Goal: Entertainment & Leisure: Browse casually

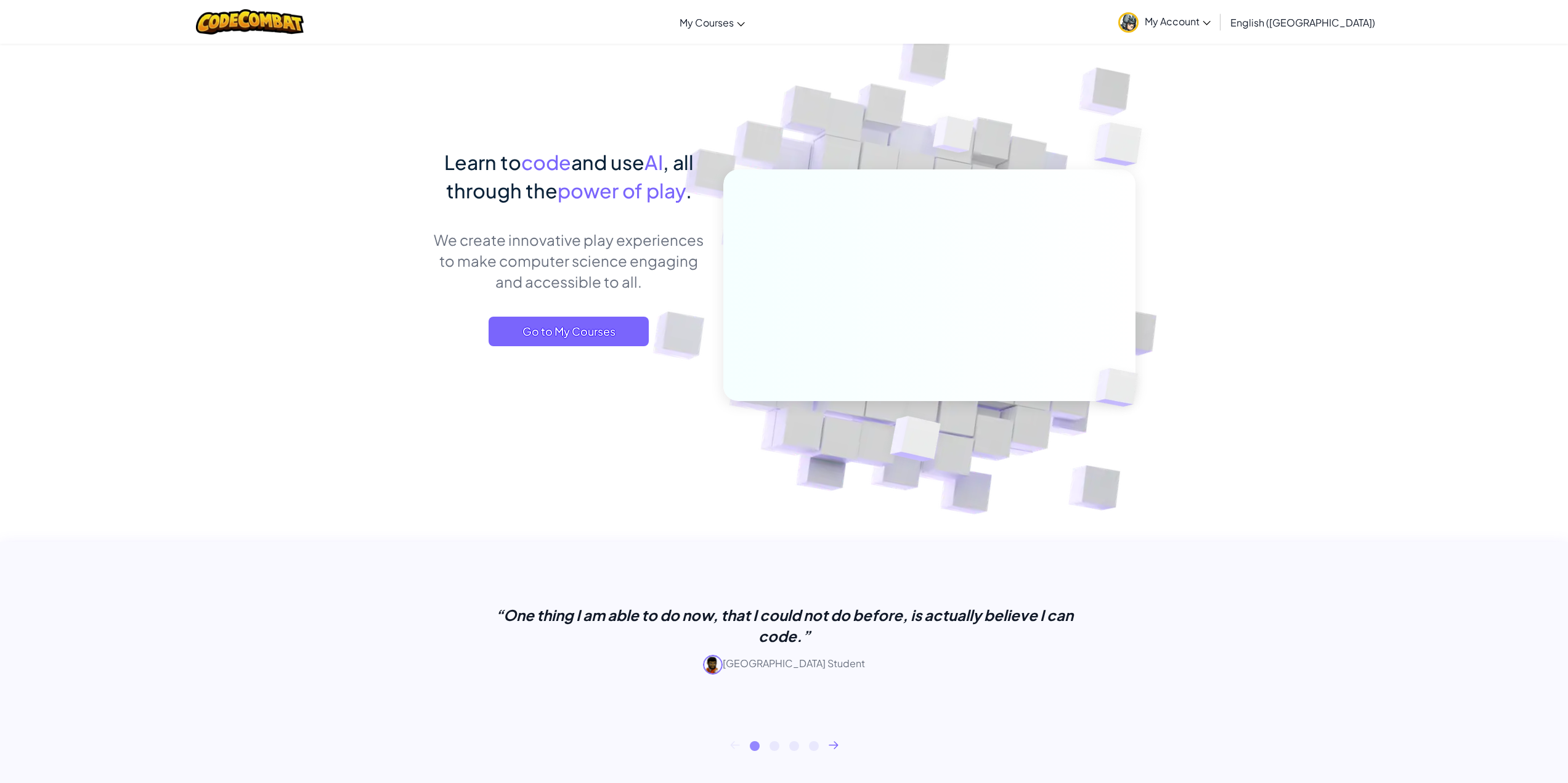
click at [1229, 163] on img at bounding box center [921, 272] width 685 height 685
drag, startPoint x: 955, startPoint y: 3, endPoint x: 272, endPoint y: 390, distance: 785.0
drag, startPoint x: 272, startPoint y: 390, endPoint x: 236, endPoint y: 258, distance: 136.8
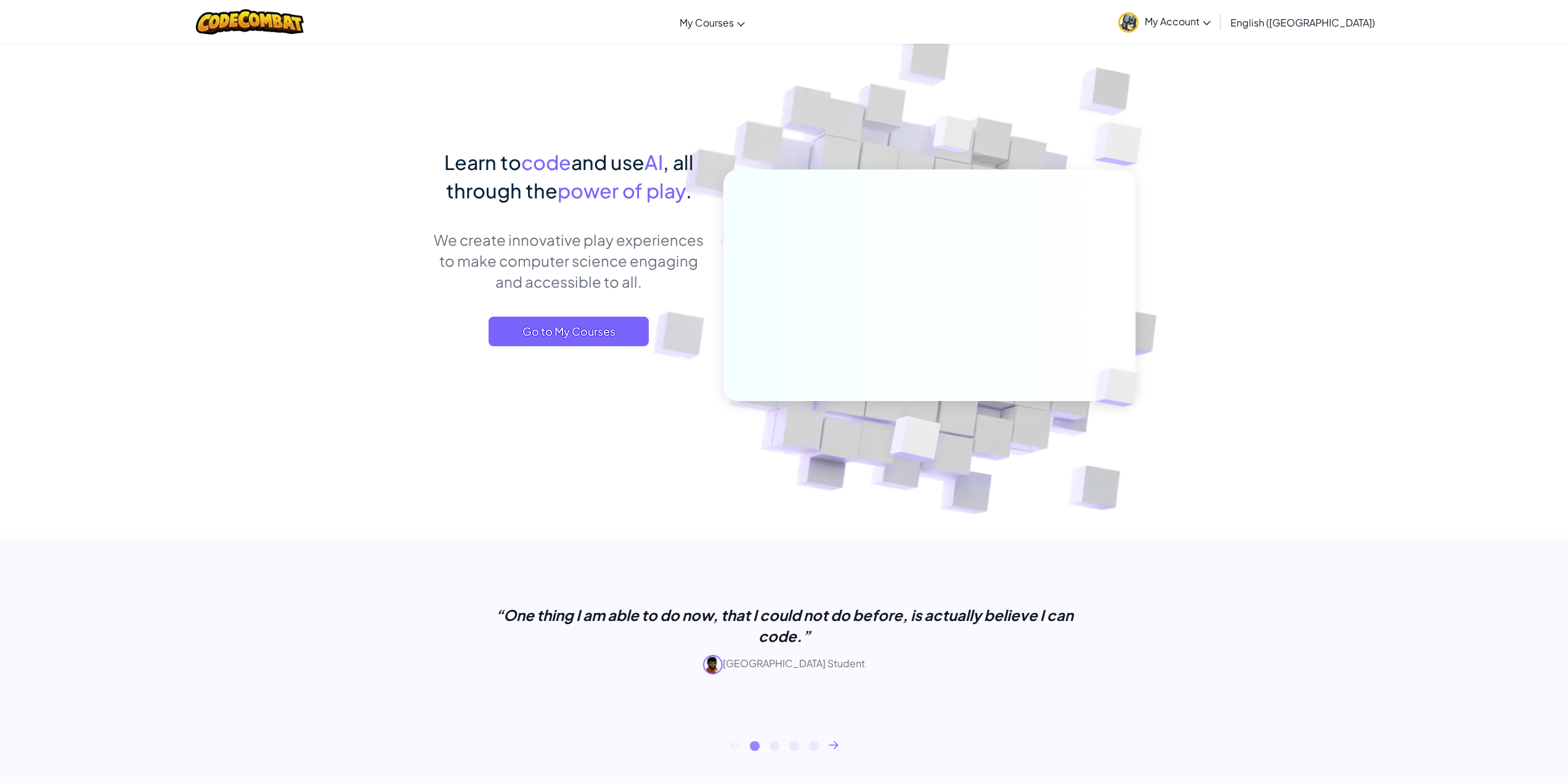
click at [1212, 30] on link "My Account" at bounding box center [1165, 21] width 105 height 39
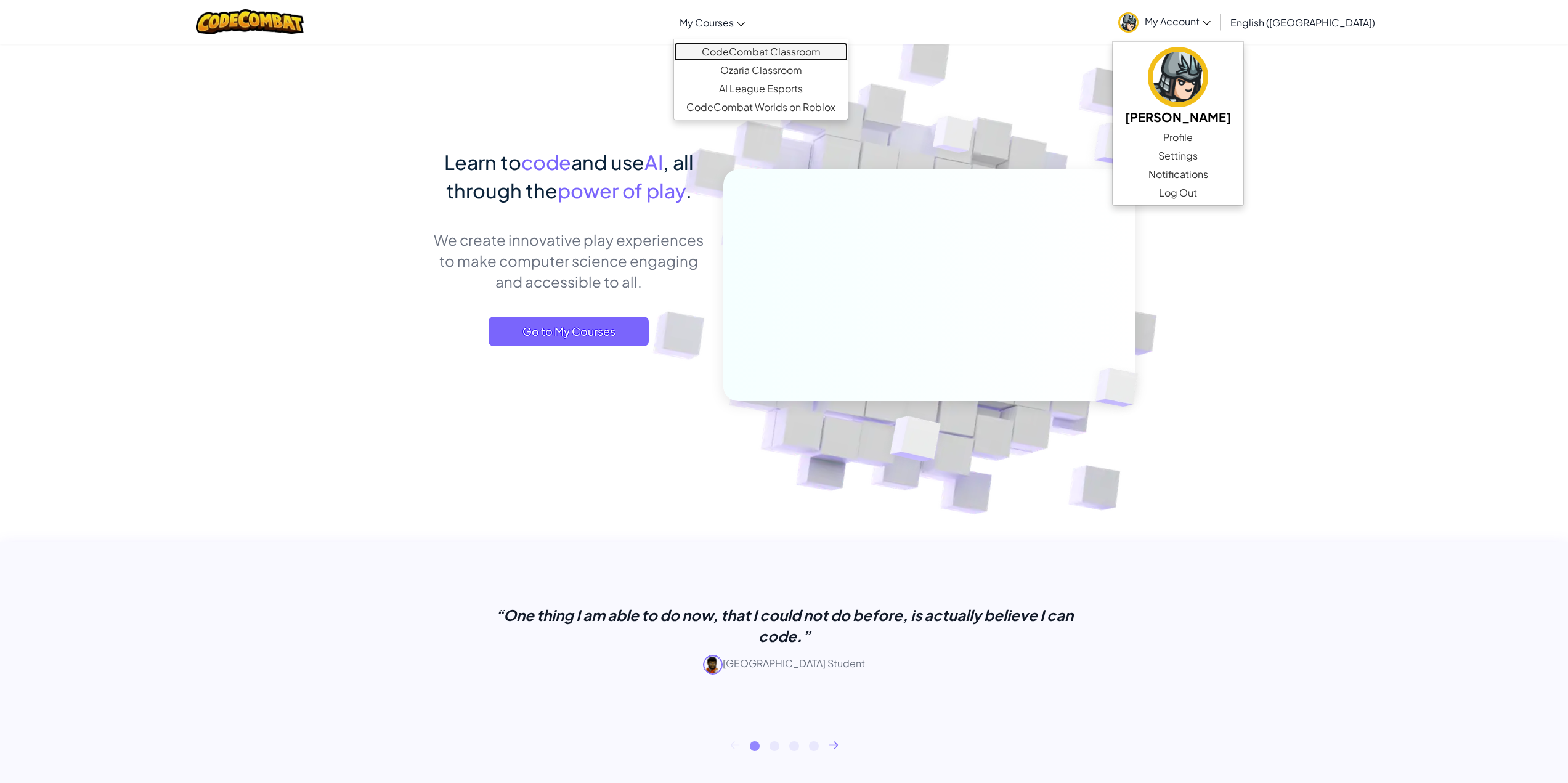
click at [776, 57] on link "CodeCombat Classroom" at bounding box center [760, 51] width 174 height 18
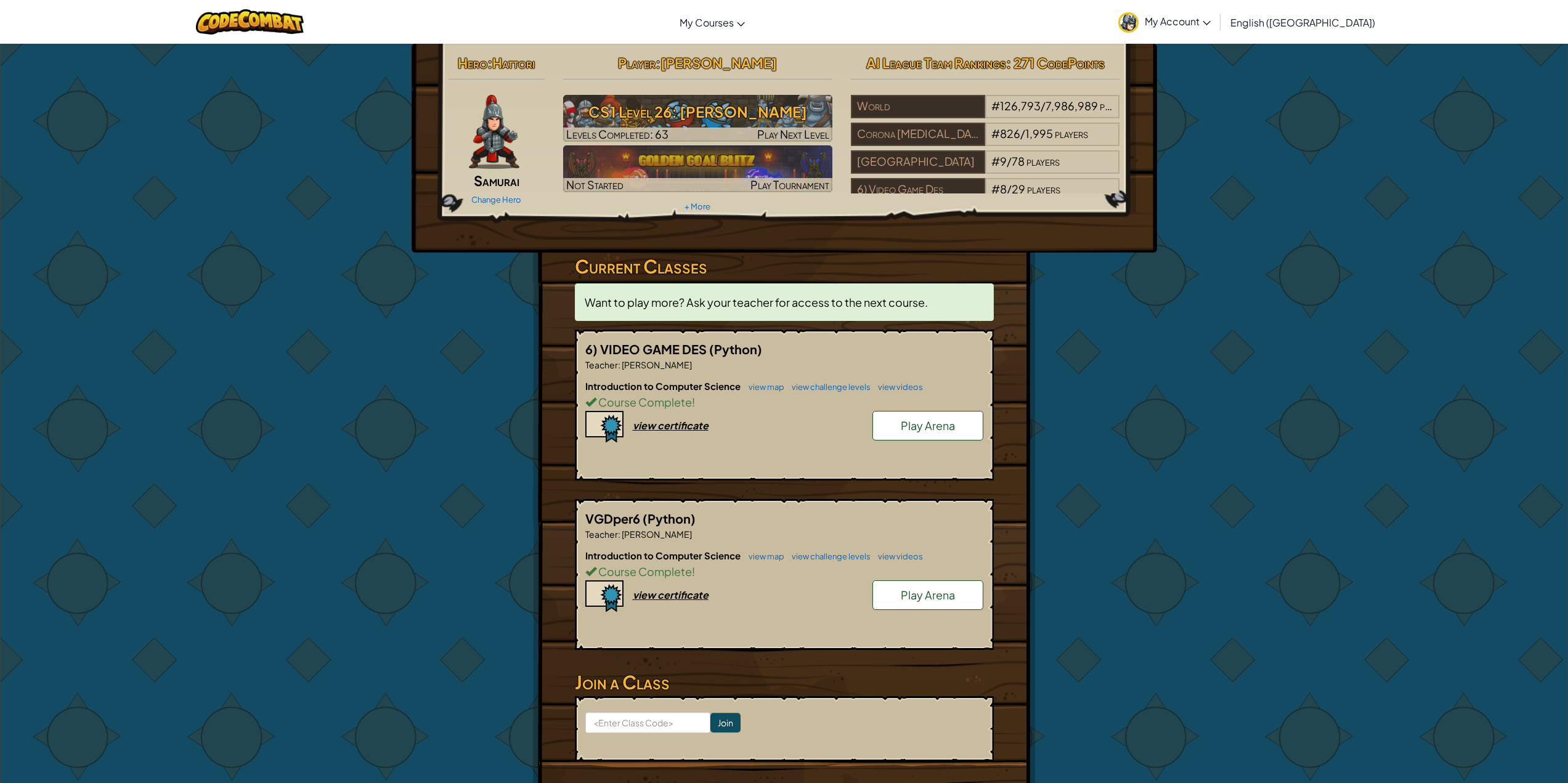
click at [821, 79] on hr at bounding box center [698, 85] width 269 height 13
click at [914, 412] on link "Play Arena" at bounding box center [928, 425] width 111 height 30
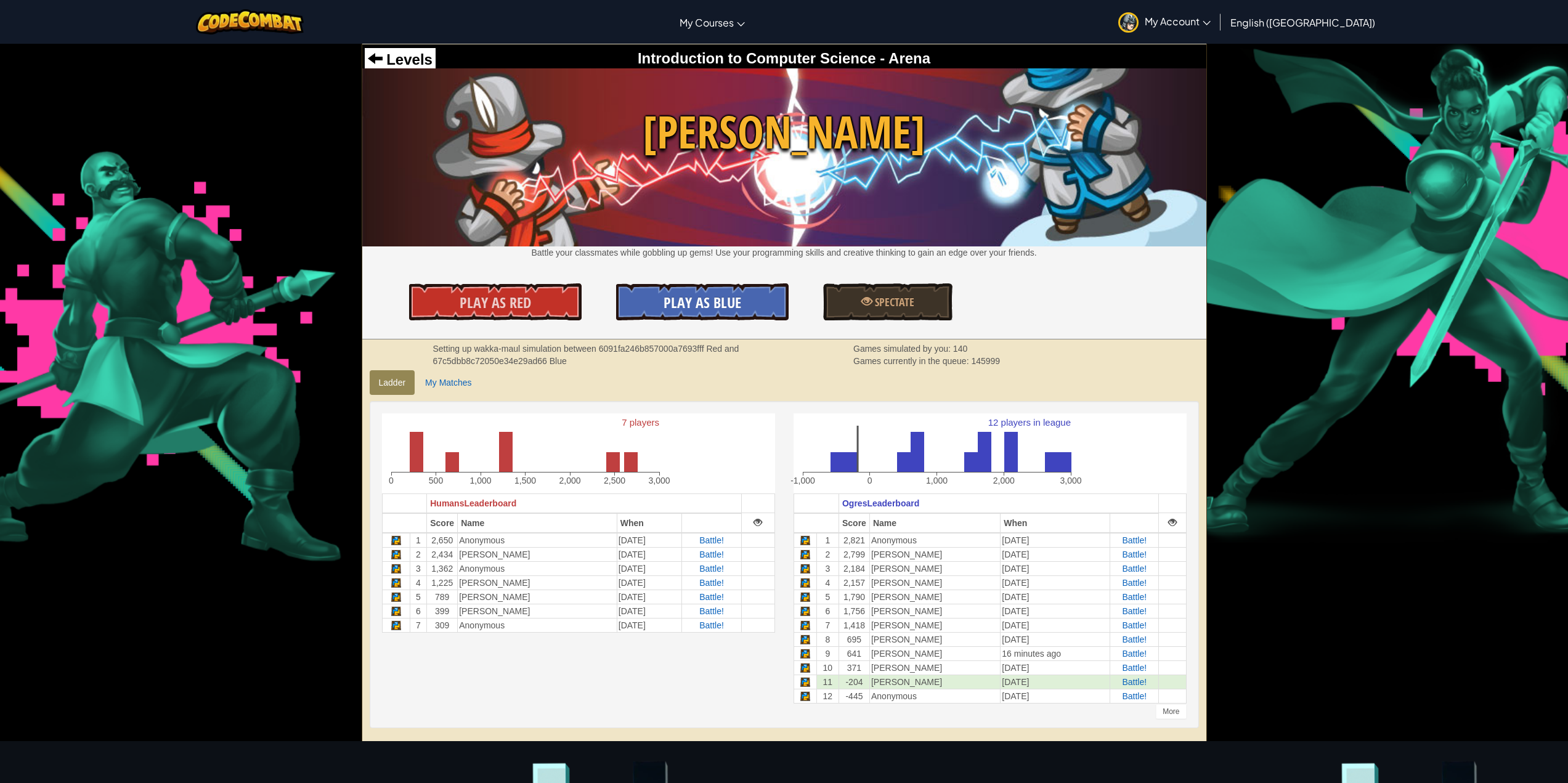
click at [771, 298] on link "Play As Blue" at bounding box center [702, 302] width 173 height 37
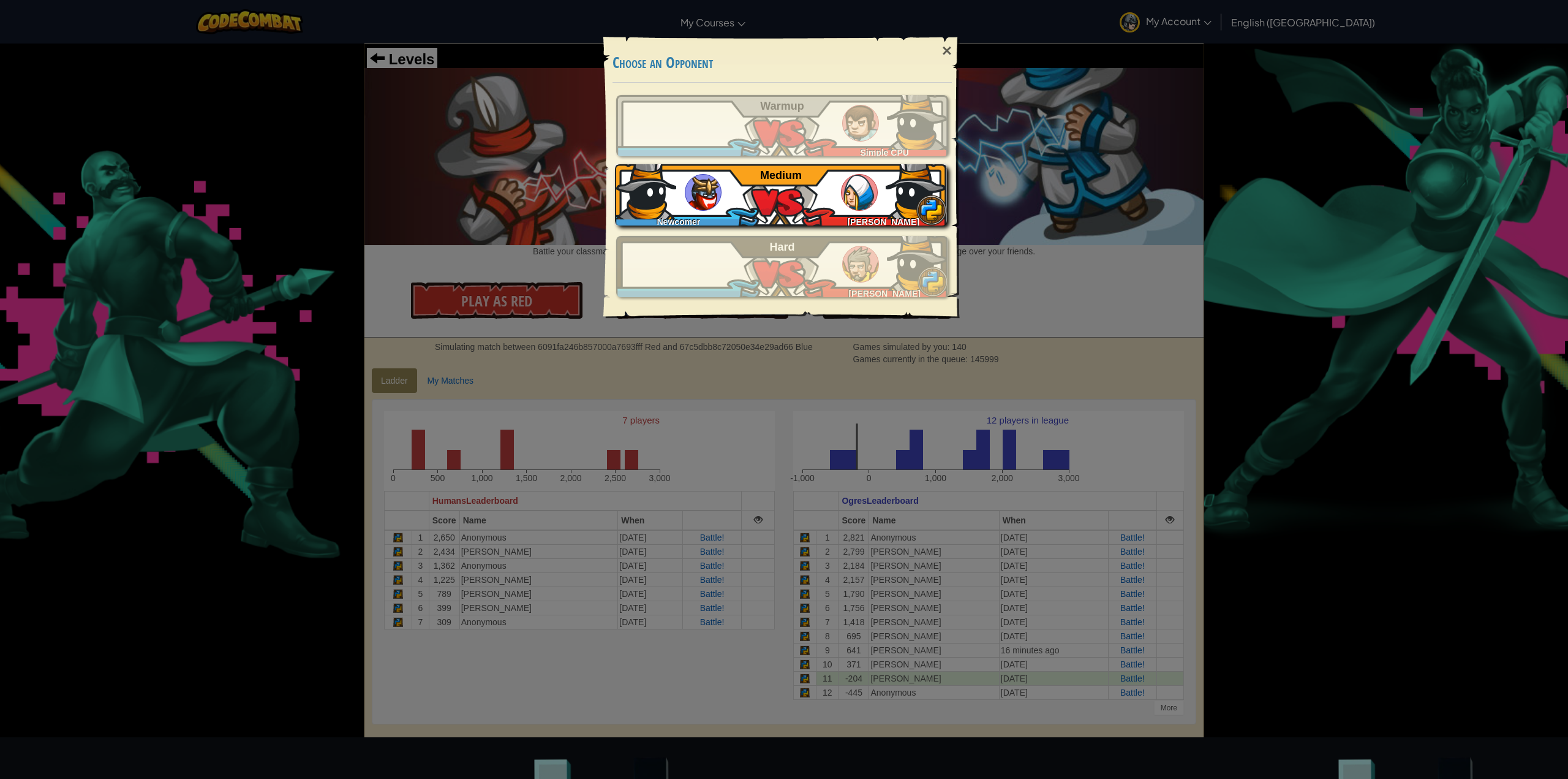
click at [789, 173] on span "Medium" at bounding box center [781, 175] width 42 height 12
